Goal: Information Seeking & Learning: Learn about a topic

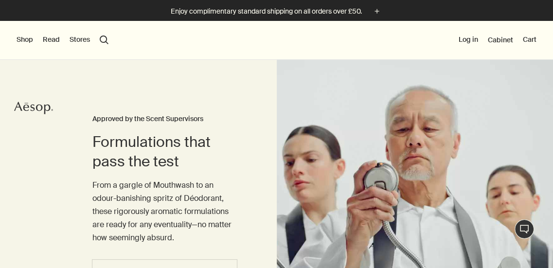
click at [21, 41] on button "Shop" at bounding box center [25, 40] width 17 height 10
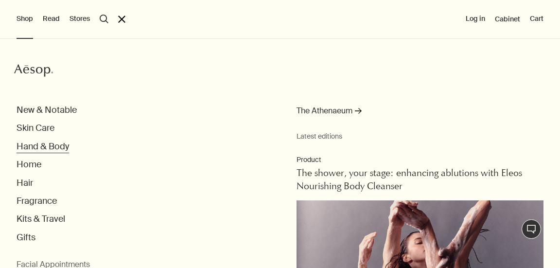
click at [32, 144] on button "Hand & Body" at bounding box center [43, 146] width 53 height 11
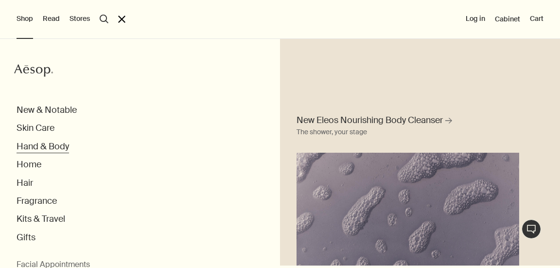
click at [38, 147] on button "Hand & Body" at bounding box center [43, 146] width 53 height 11
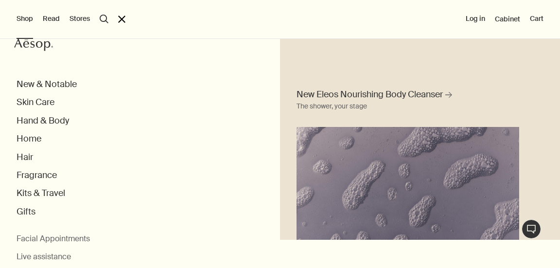
scroll to position [34, 0]
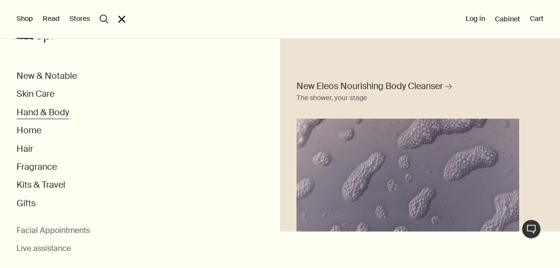
click at [52, 111] on button "Hand & Body" at bounding box center [43, 112] width 53 height 11
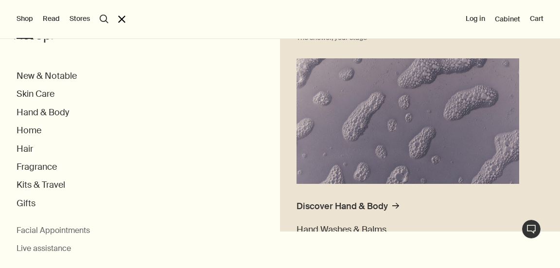
scroll to position [0, 0]
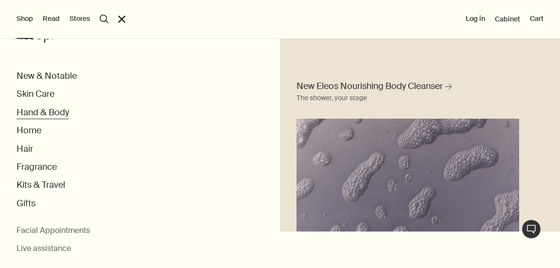
click at [66, 113] on button "Hand & Body" at bounding box center [43, 112] width 53 height 11
click at [43, 110] on button "Hand & Body" at bounding box center [43, 112] width 53 height 11
click at [37, 94] on button "Skin Care" at bounding box center [36, 94] width 38 height 11
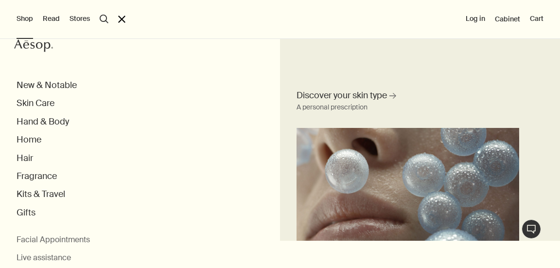
scroll to position [34, 0]
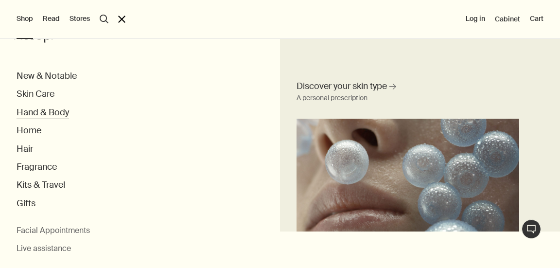
click at [53, 110] on button "Hand & Body" at bounding box center [43, 112] width 53 height 11
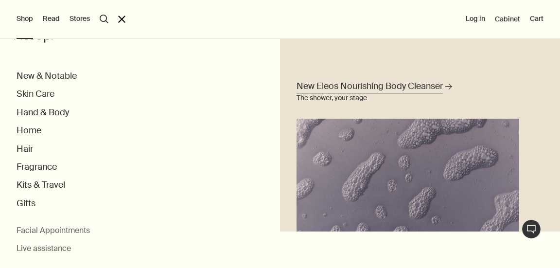
click at [373, 85] on span "New Eleos Nourishing Body Cleanser" at bounding box center [370, 86] width 146 height 12
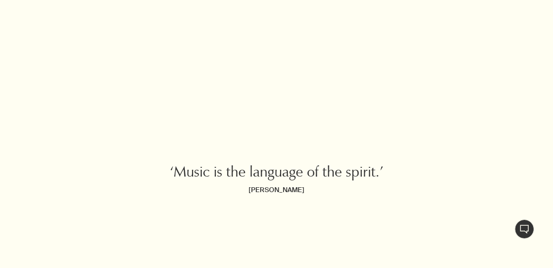
scroll to position [2432, 0]
